Goal: Information Seeking & Learning: Learn about a topic

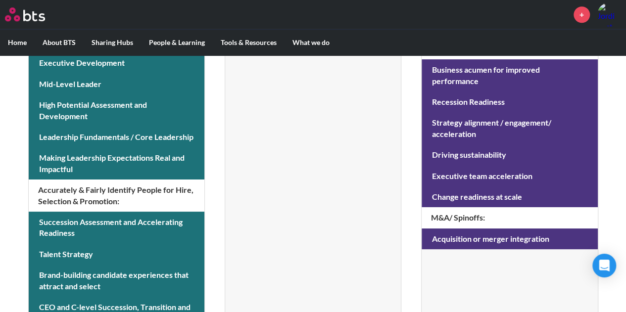
scroll to position [534, 0]
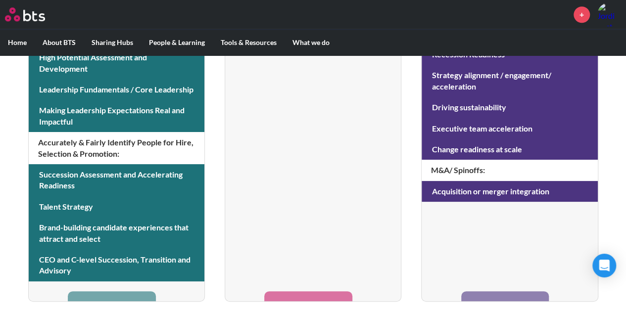
click at [80, 297] on li "Talent Learning Leadership Dev Equip people as fast as possible with the requir…" at bounding box center [116, 7] width 177 height 589
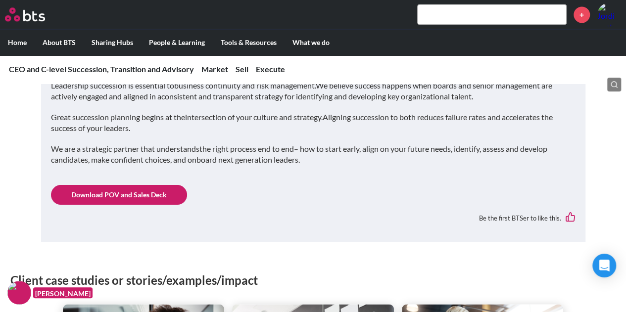
scroll to position [743, 0]
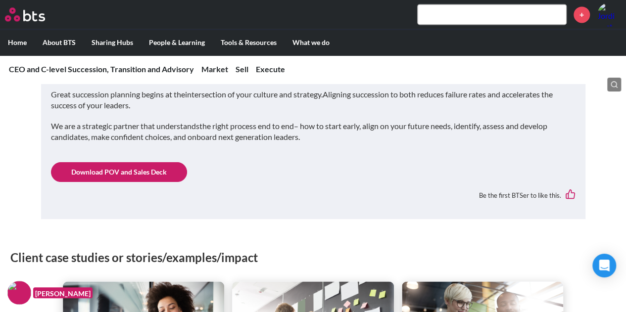
click at [102, 174] on link "Download POV and Sales Deck" at bounding box center [119, 172] width 136 height 20
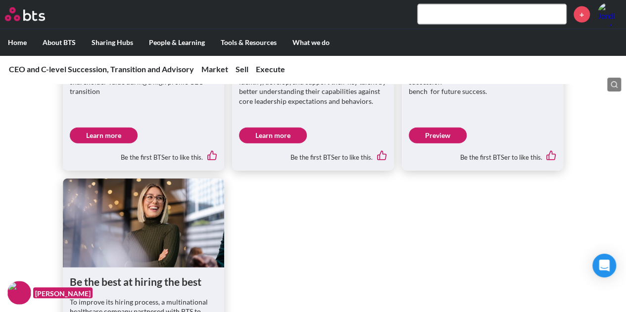
scroll to position [1089, 0]
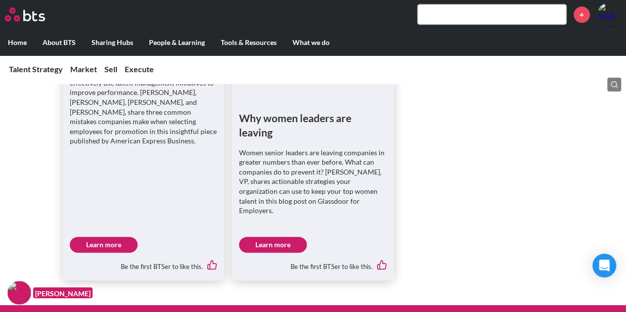
scroll to position [594, 0]
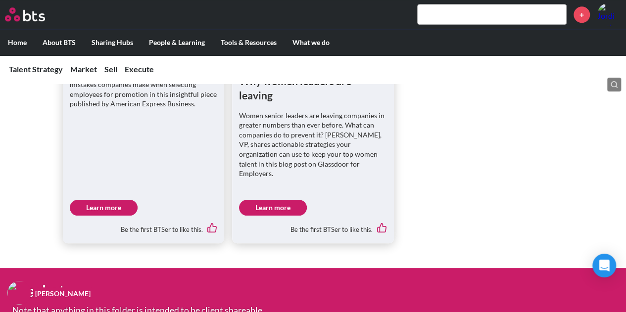
click at [264, 200] on link "Learn more" at bounding box center [273, 208] width 68 height 16
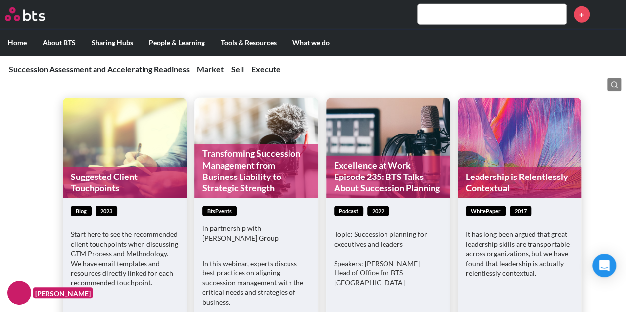
scroll to position [1386, 0]
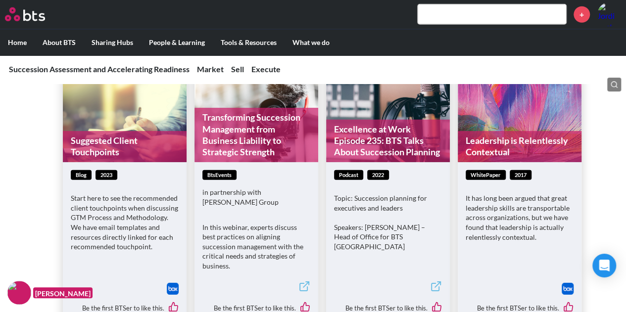
click at [263, 147] on link "Transforming Succession Management from Business Liability to Strategic Strength" at bounding box center [257, 135] width 124 height 54
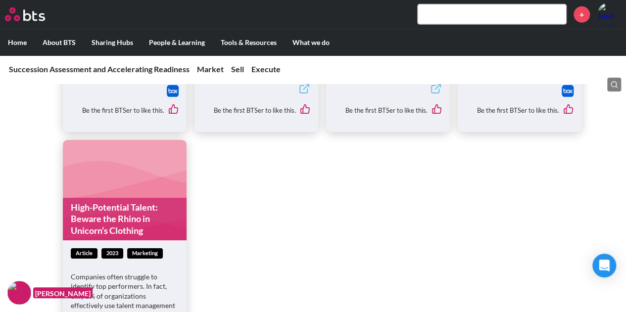
scroll to position [1684, 0]
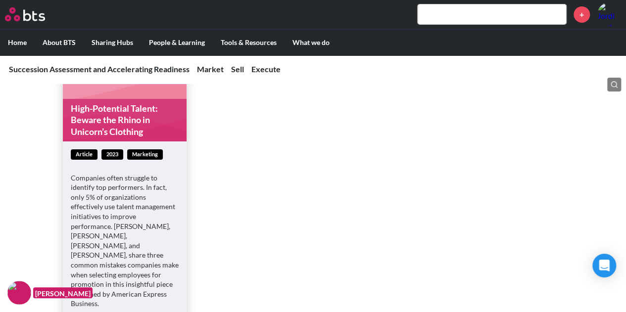
click at [137, 105] on link "High-Potential Talent: Beware the Rhino in Unicorn’s Clothing" at bounding box center [125, 120] width 124 height 43
